Goal: Find specific page/section: Find specific page/section

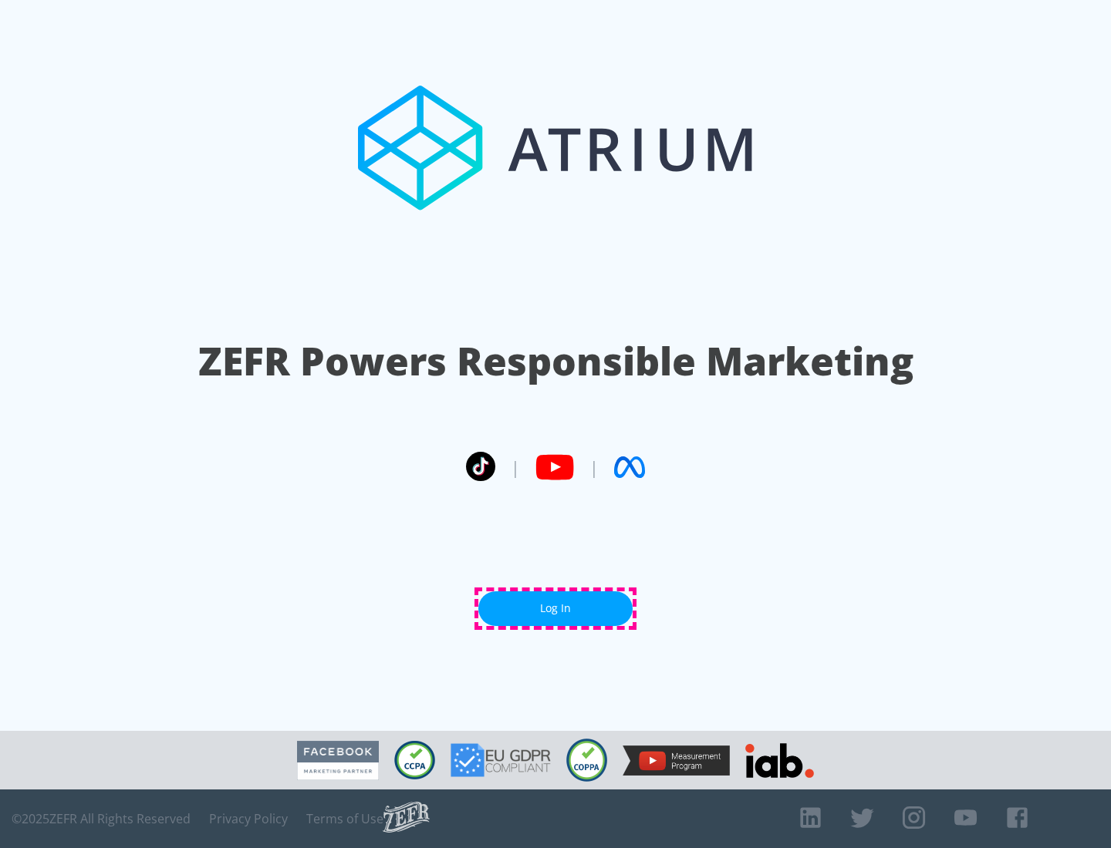
click at [555, 609] on link "Log In" at bounding box center [555, 609] width 154 height 35
